Goal: Task Accomplishment & Management: Use online tool/utility

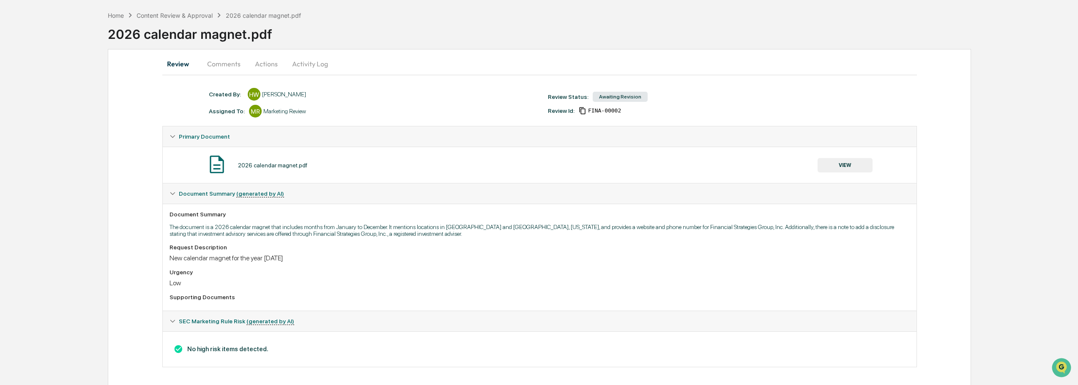
scroll to position [37, 0]
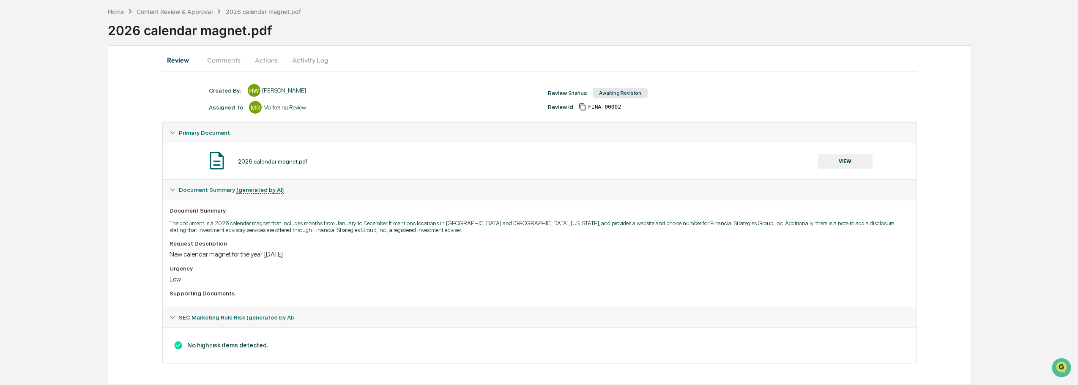
click at [845, 163] on button "VIEW" at bounding box center [844, 161] width 55 height 14
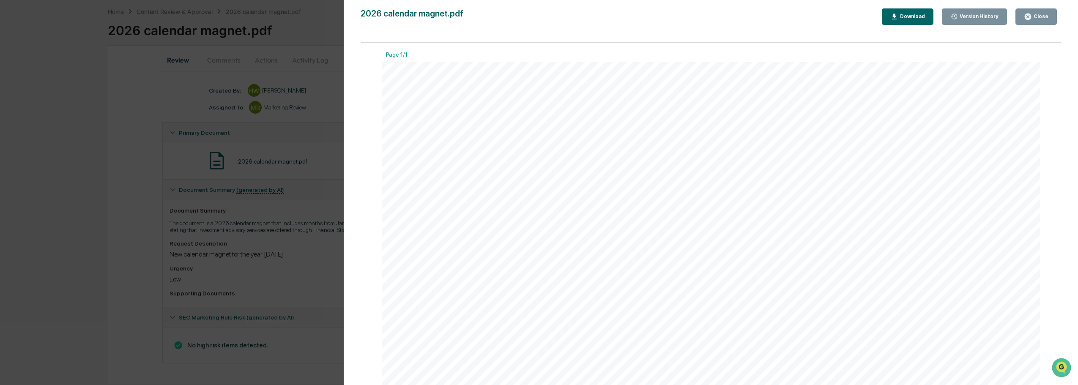
click at [1029, 15] on icon "button" at bounding box center [1027, 17] width 6 height 6
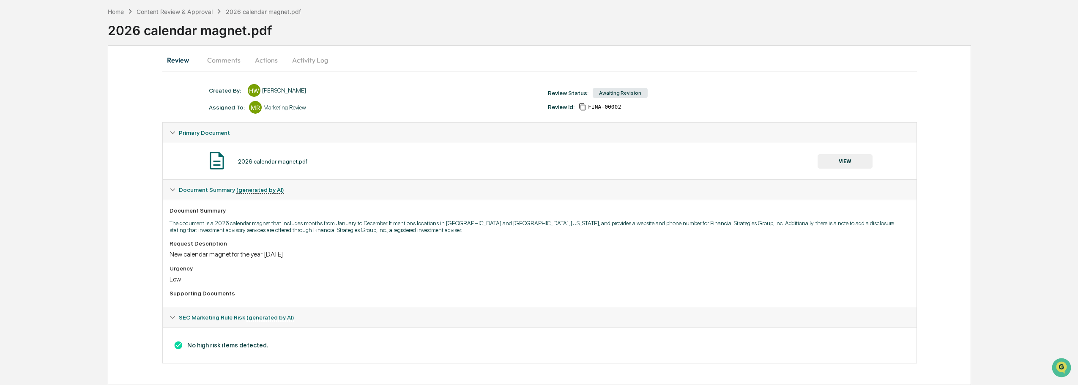
click at [267, 60] on button "Actions" at bounding box center [266, 60] width 38 height 20
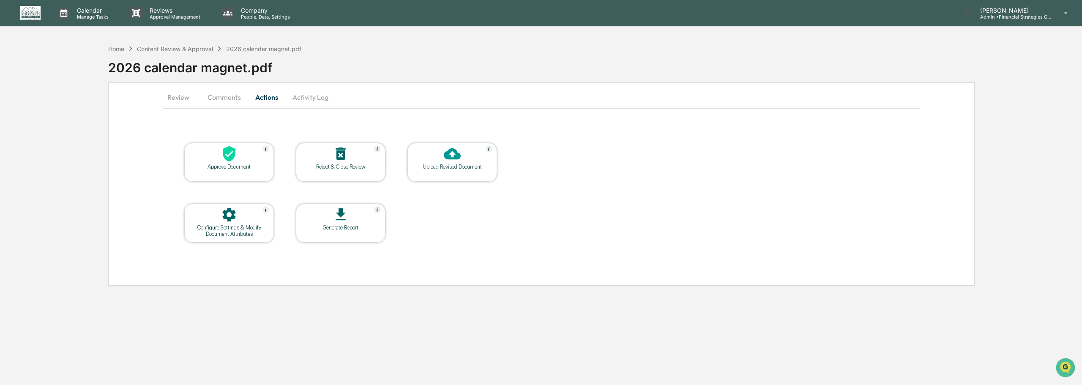
click at [237, 164] on div "Approve Document" at bounding box center [229, 167] width 76 height 6
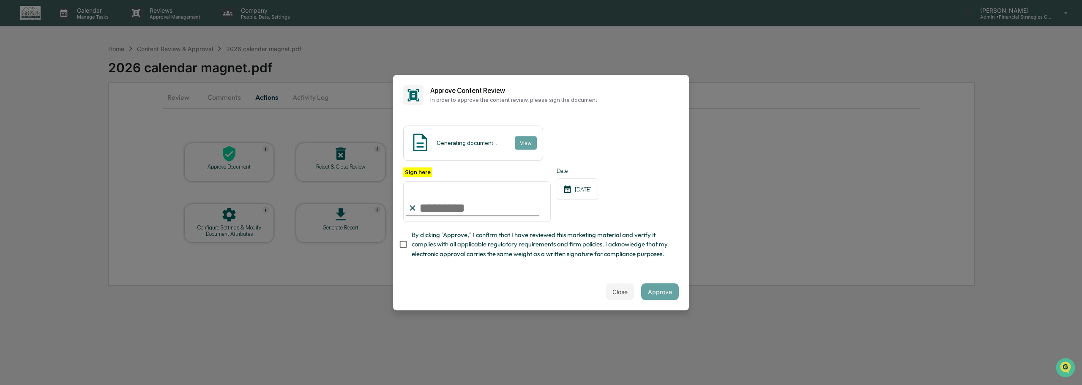
type input "**********"
click at [664, 298] on button "Approve" at bounding box center [660, 291] width 38 height 17
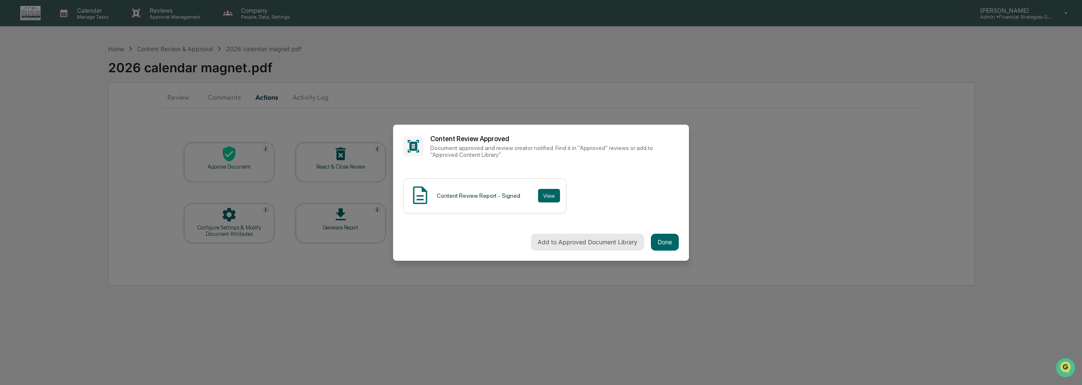
click at [595, 240] on button "Add to Approved Document Library" at bounding box center [587, 242] width 113 height 17
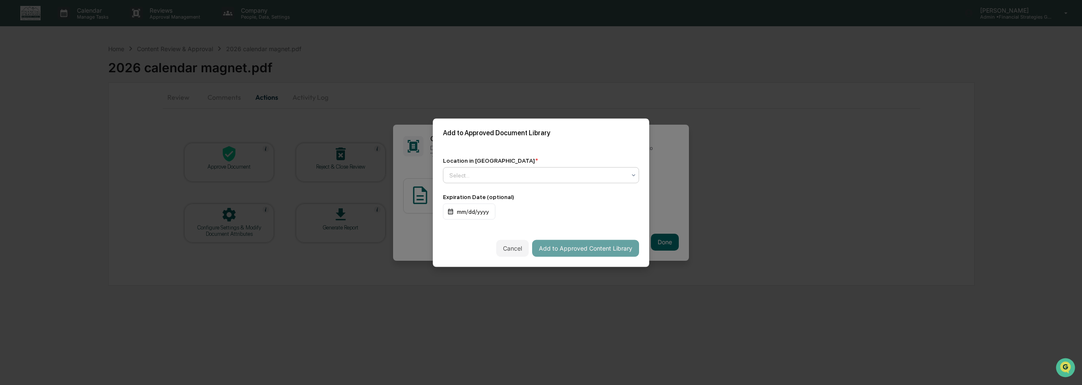
click at [631, 172] on icon at bounding box center [633, 175] width 7 height 7
click at [611, 197] on div "Approved Content Library" at bounding box center [540, 195] width 195 height 17
click at [585, 247] on button "Add to Approved Content Library" at bounding box center [585, 248] width 107 height 17
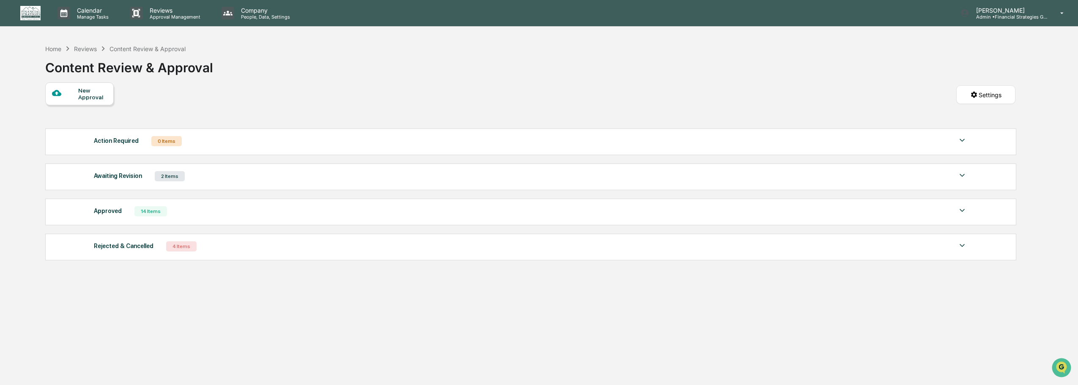
click at [510, 174] on div "Awaiting Revision 2 Items" at bounding box center [530, 176] width 873 height 12
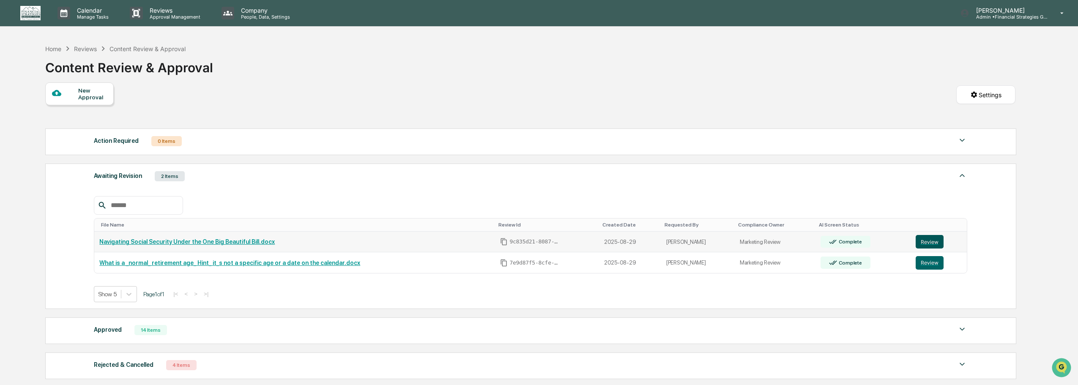
click at [926, 243] on button "Review" at bounding box center [929, 242] width 28 height 14
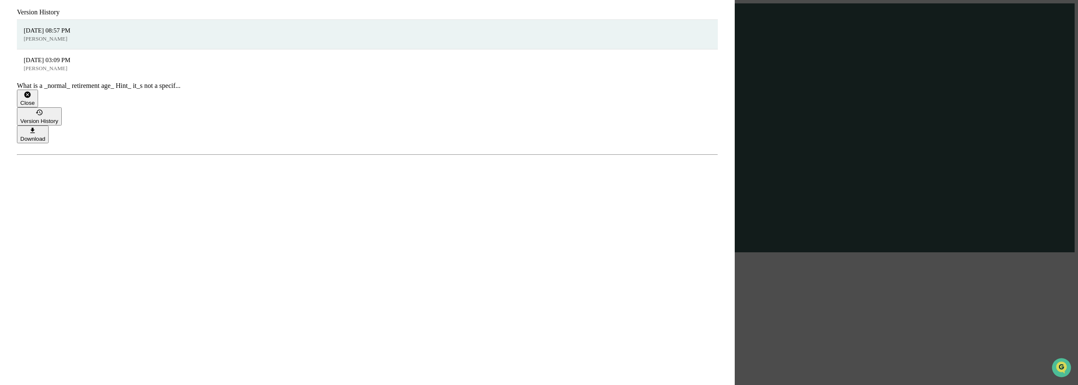
click at [35, 100] on div "Close" at bounding box center [27, 103] width 14 height 6
